Goal: Check status: Check status

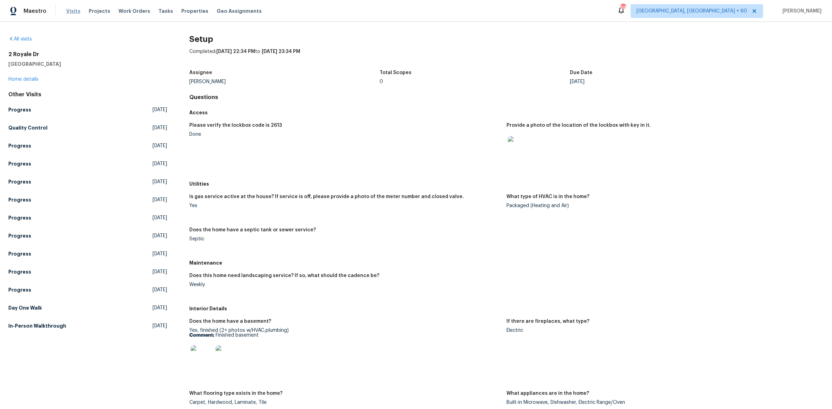
click at [76, 11] on span "Visits" at bounding box center [73, 11] width 14 height 7
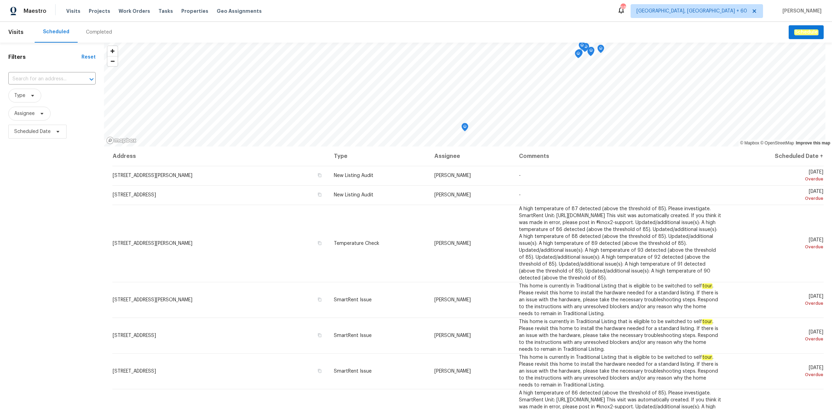
click at [87, 33] on div "Completed" at bounding box center [99, 32] width 26 height 7
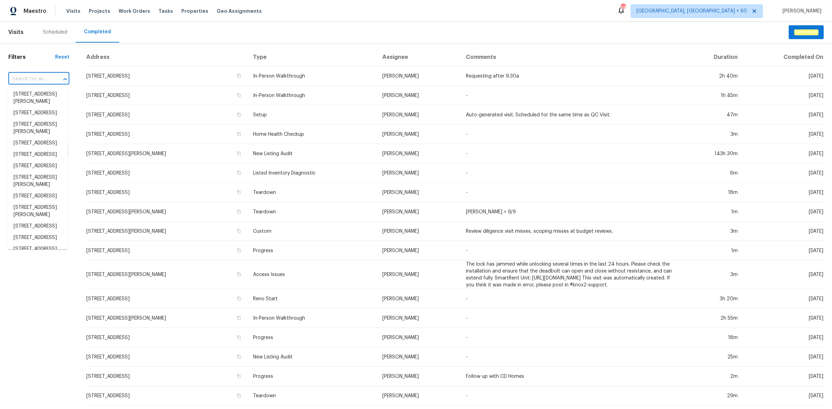
click at [37, 80] on input "text" at bounding box center [29, 79] width 42 height 11
paste input "[STREET_ADDRESS][PERSON_NAME]"
type input "[STREET_ADDRESS][PERSON_NAME]"
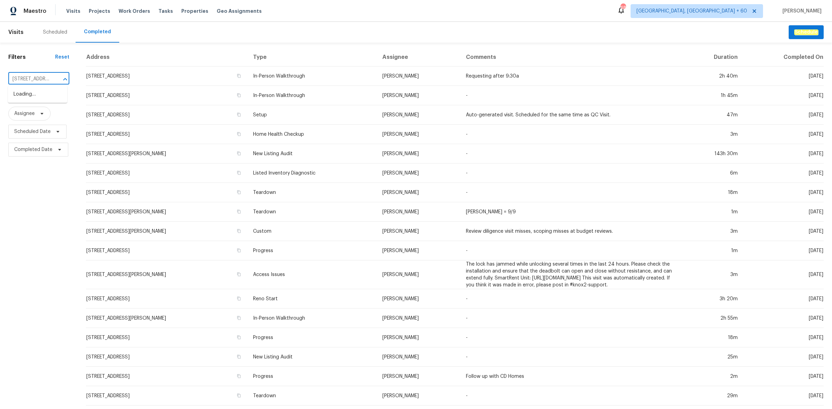
scroll to position [0, 33]
click at [28, 97] on li "[STREET_ADDRESS][PERSON_NAME]" at bounding box center [37, 98] width 59 height 19
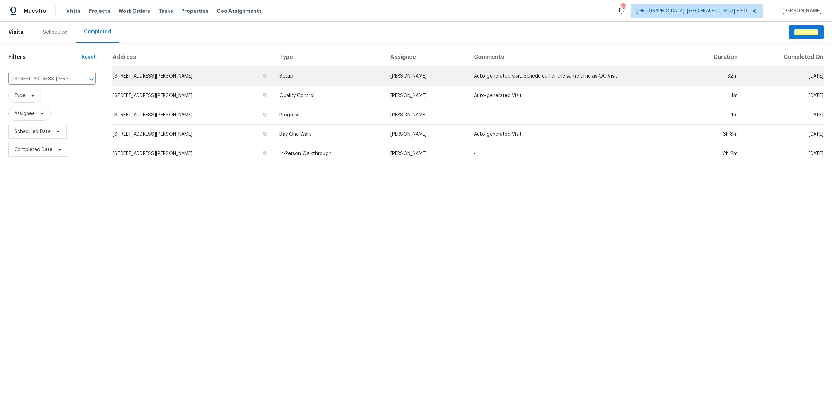
click at [274, 81] on td "Setup" at bounding box center [329, 76] width 111 height 19
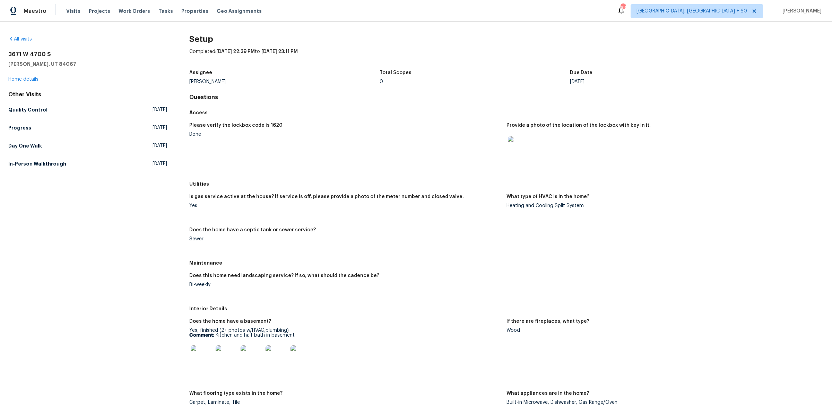
click at [687, 218] on figure "What type of HVAC is in the home? Heating and Cooling Split System" at bounding box center [664, 206] width 317 height 25
click at [62, 160] on h5 "In-Person Walkthrough" at bounding box center [37, 163] width 58 height 7
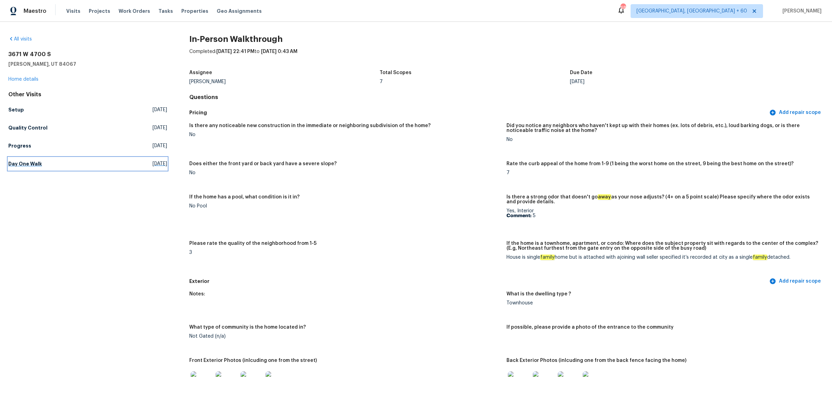
click at [92, 166] on link "Day One Walk [DATE]" at bounding box center [87, 164] width 159 height 12
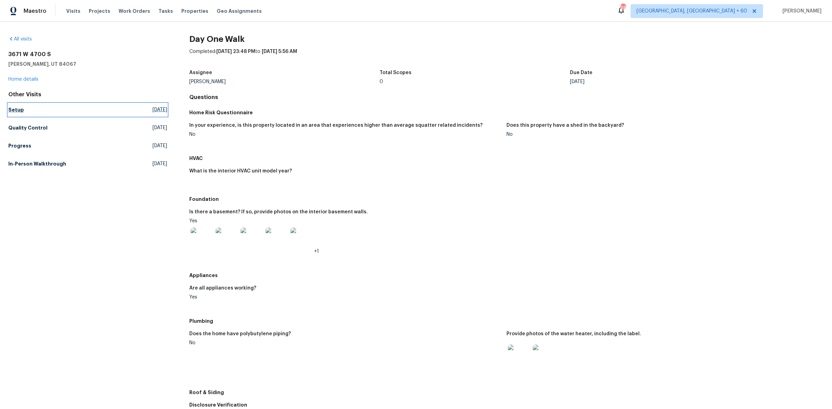
click at [107, 109] on link "Setup [DATE]" at bounding box center [87, 110] width 159 height 12
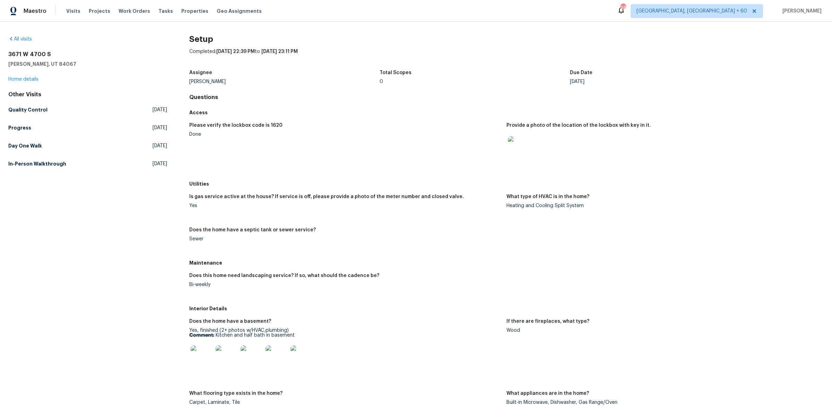
click at [63, 11] on div "Maestro Visits Projects Work Orders Tasks Properties Geo Assignments" at bounding box center [135, 11] width 270 height 14
click at [72, 11] on span "Visits" at bounding box center [73, 11] width 14 height 7
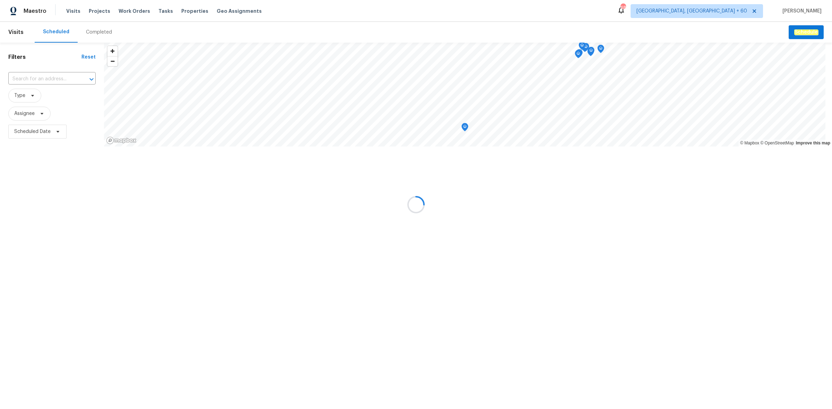
click at [104, 35] on div at bounding box center [416, 204] width 832 height 409
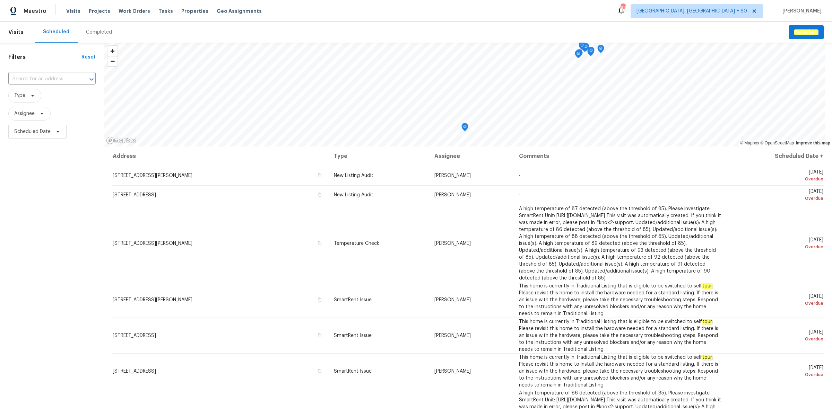
click at [99, 30] on div "Completed" at bounding box center [99, 32] width 26 height 7
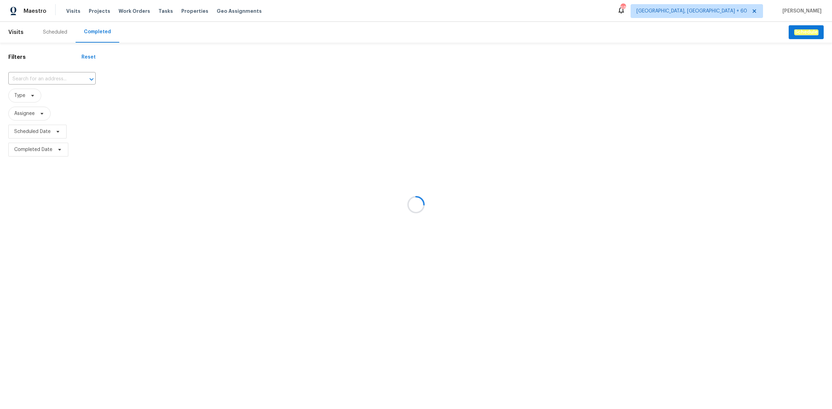
click at [36, 78] on div at bounding box center [416, 204] width 832 height 409
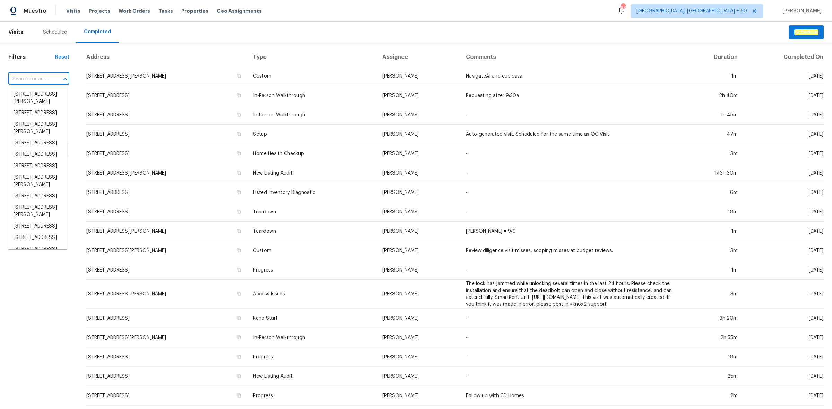
paste input "[STREET_ADDRESS][PERSON_NAME]"
type input "[STREET_ADDRESS][PERSON_NAME]"
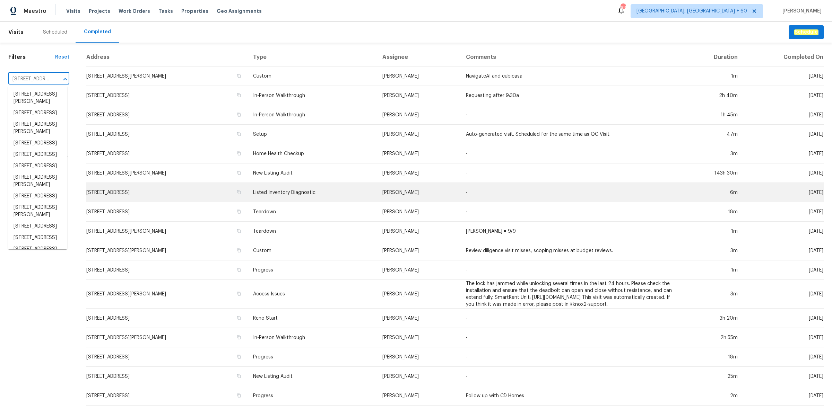
scroll to position [0, 33]
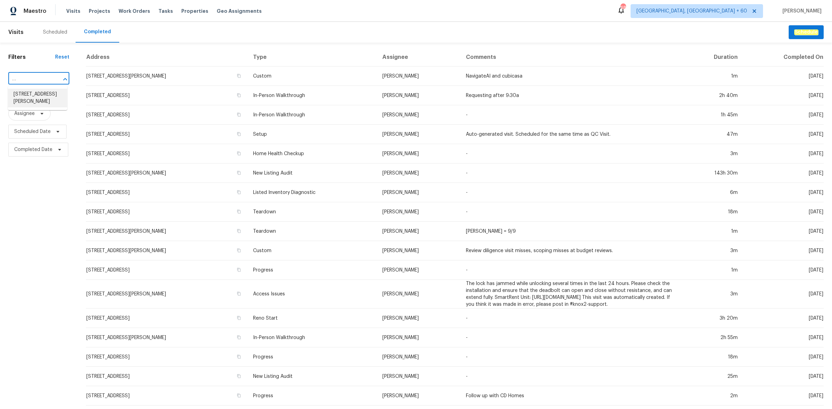
click at [18, 96] on li "[STREET_ADDRESS][PERSON_NAME]" at bounding box center [37, 98] width 59 height 19
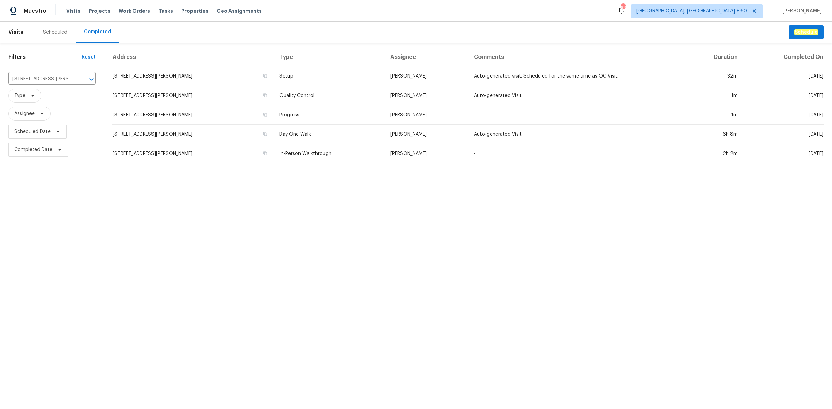
click at [290, 65] on th "Type" at bounding box center [329, 57] width 111 height 18
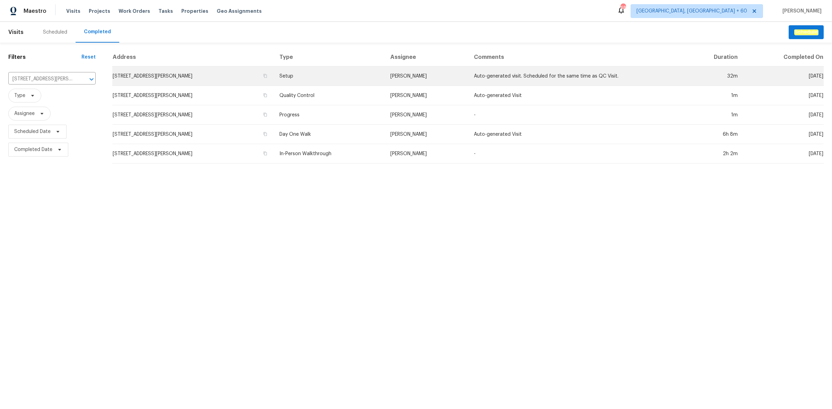
click at [281, 80] on td "Setup" at bounding box center [329, 76] width 111 height 19
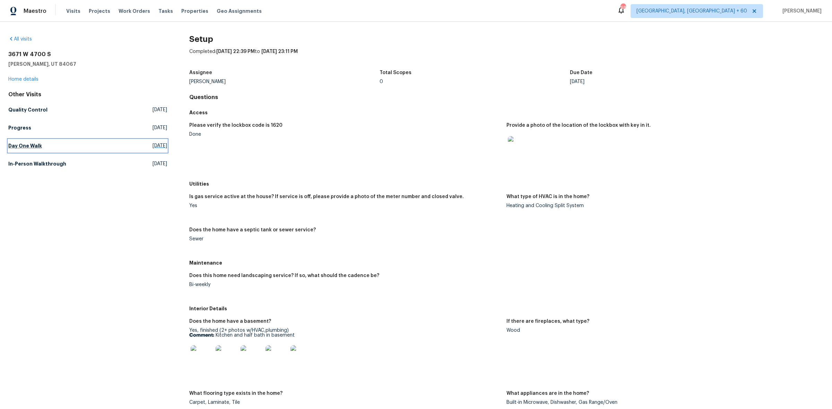
click at [37, 144] on h5 "Day One Walk" at bounding box center [25, 145] width 34 height 7
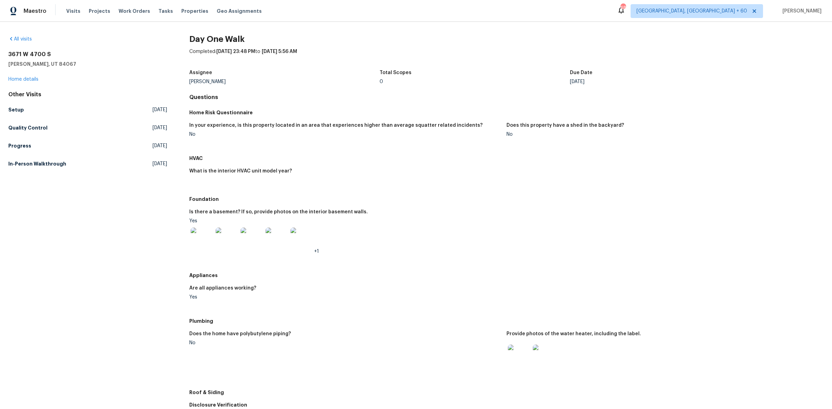
click at [40, 157] on div "Other Visits Setup [DATE] Quality Control [DATE] Progress [DATE] In-Person Walk…" at bounding box center [87, 130] width 159 height 79
click at [38, 163] on h5 "In-Person Walkthrough" at bounding box center [37, 163] width 58 height 7
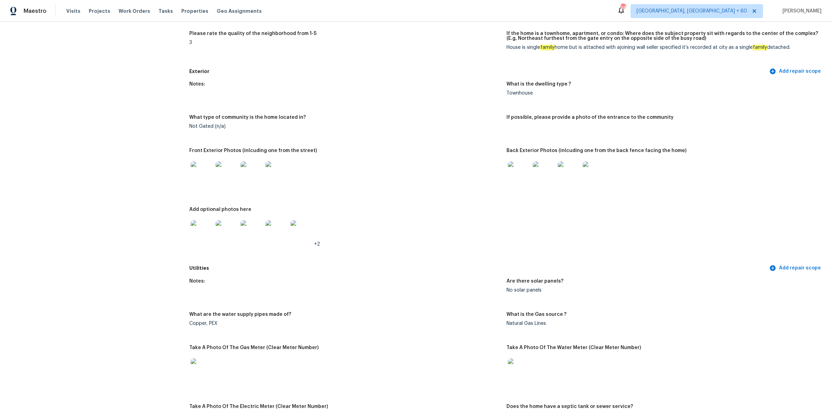
scroll to position [217, 0]
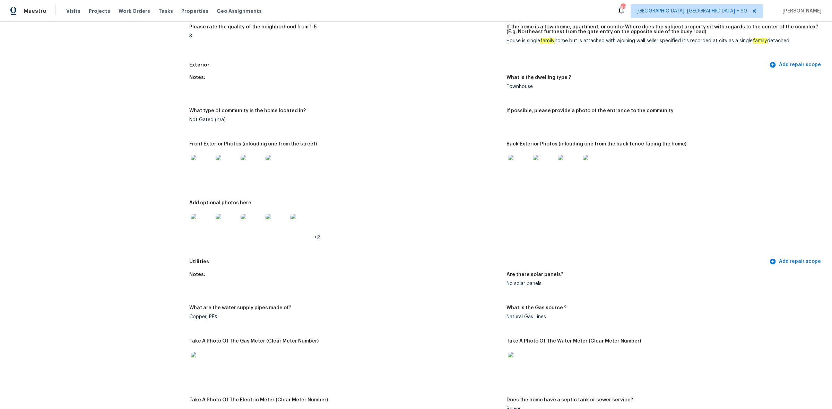
click at [198, 162] on img at bounding box center [202, 166] width 22 height 22
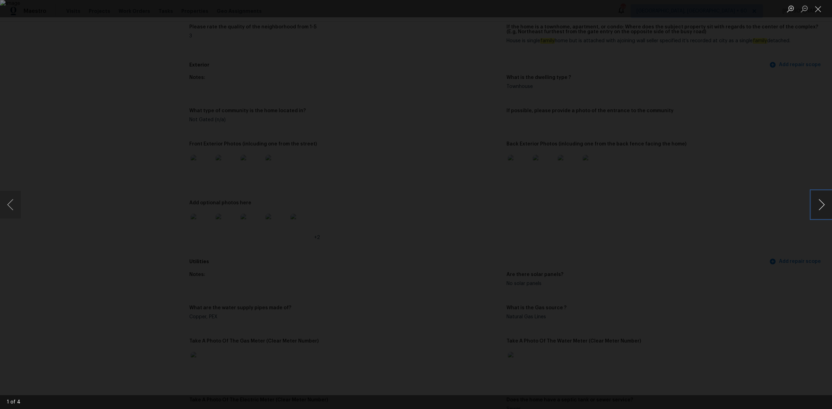
click at [817, 200] on button "Next image" at bounding box center [821, 205] width 21 height 28
click at [815, 10] on button "Close lightbox" at bounding box center [818, 9] width 14 height 12
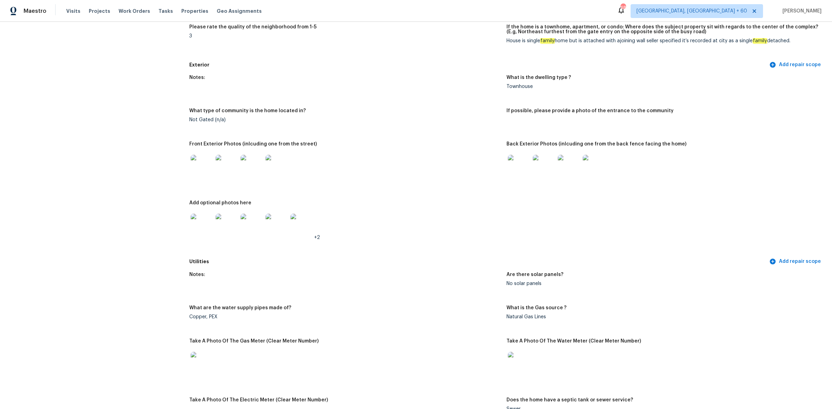
click at [519, 158] on img at bounding box center [519, 166] width 22 height 22
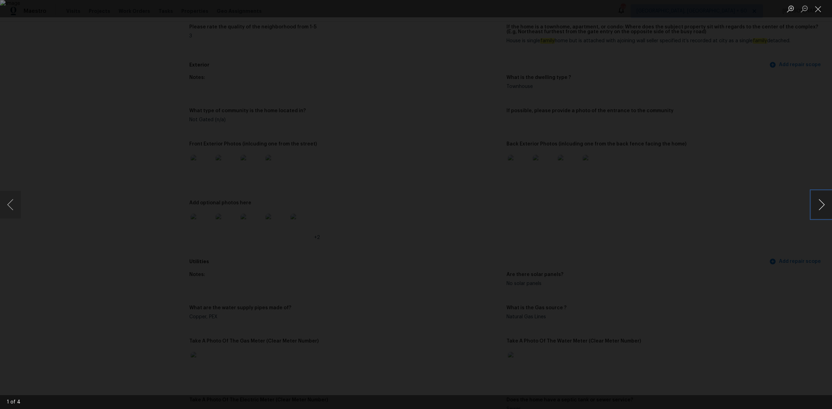
click at [829, 206] on button "Next image" at bounding box center [821, 205] width 21 height 28
click at [828, 202] on button "Next image" at bounding box center [821, 205] width 21 height 28
click at [818, 6] on button "Close lightbox" at bounding box center [818, 9] width 14 height 12
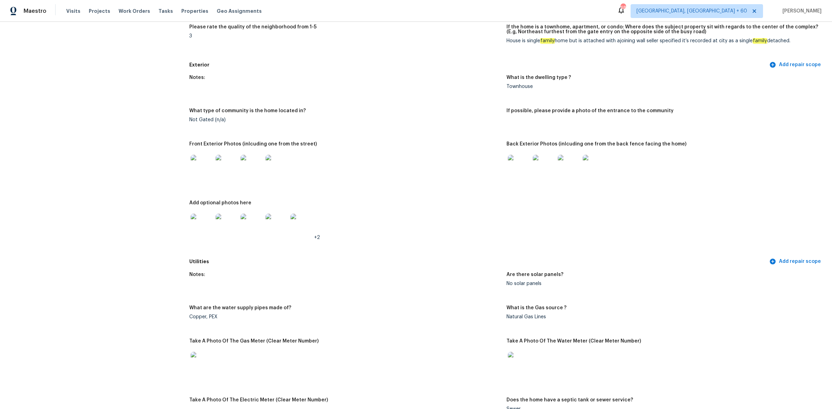
click at [203, 165] on img at bounding box center [202, 166] width 22 height 22
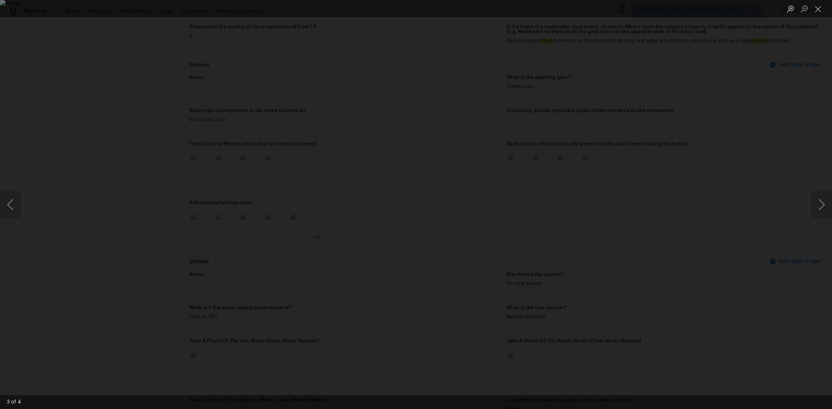
click at [514, 210] on img "Lightbox" at bounding box center [416, 204] width 832 height 409
click at [819, 5] on button "Close lightbox" at bounding box center [818, 9] width 14 height 12
